Goal: Task Accomplishment & Management: Complete application form

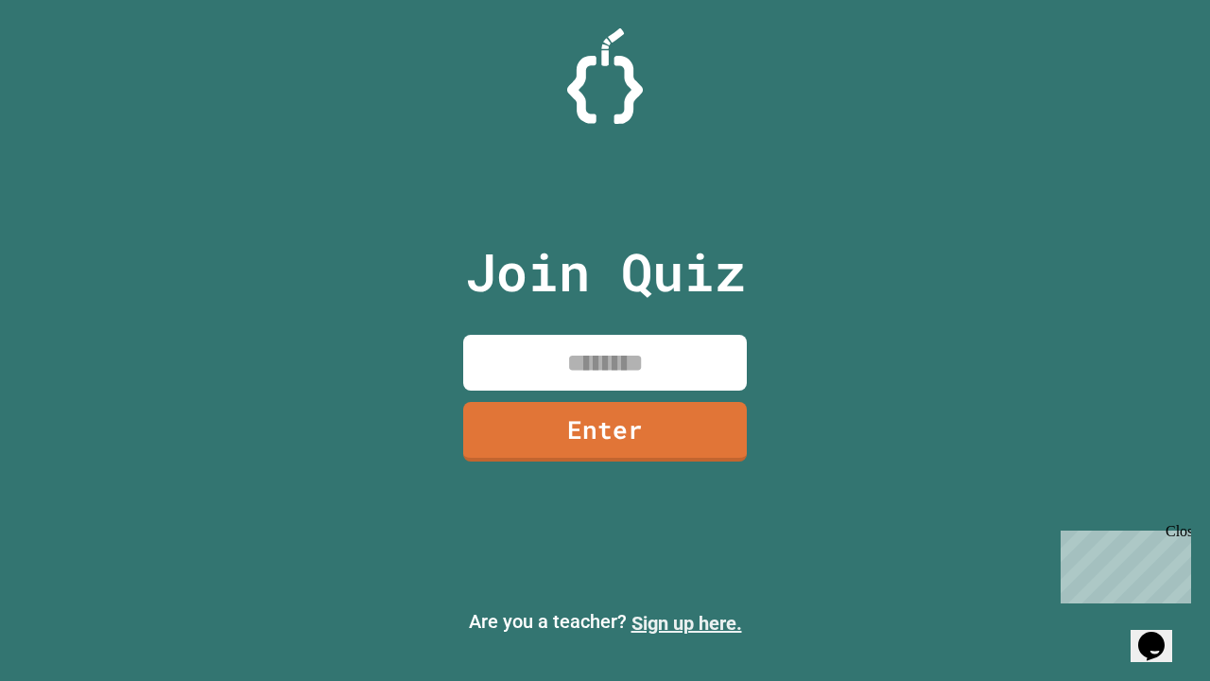
click at [686, 623] on link "Sign up here." at bounding box center [686, 623] width 111 height 23
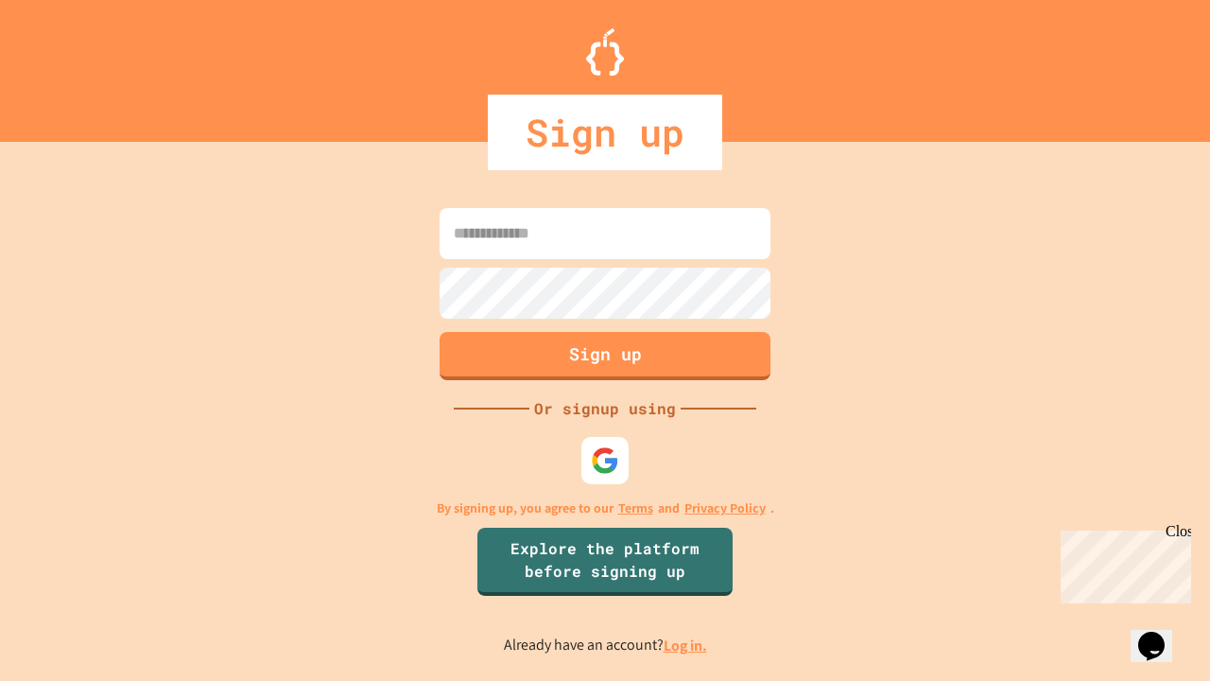
click at [686, 645] on link "Log in." at bounding box center [685, 645] width 43 height 20
